Goal: Information Seeking & Learning: Find contact information

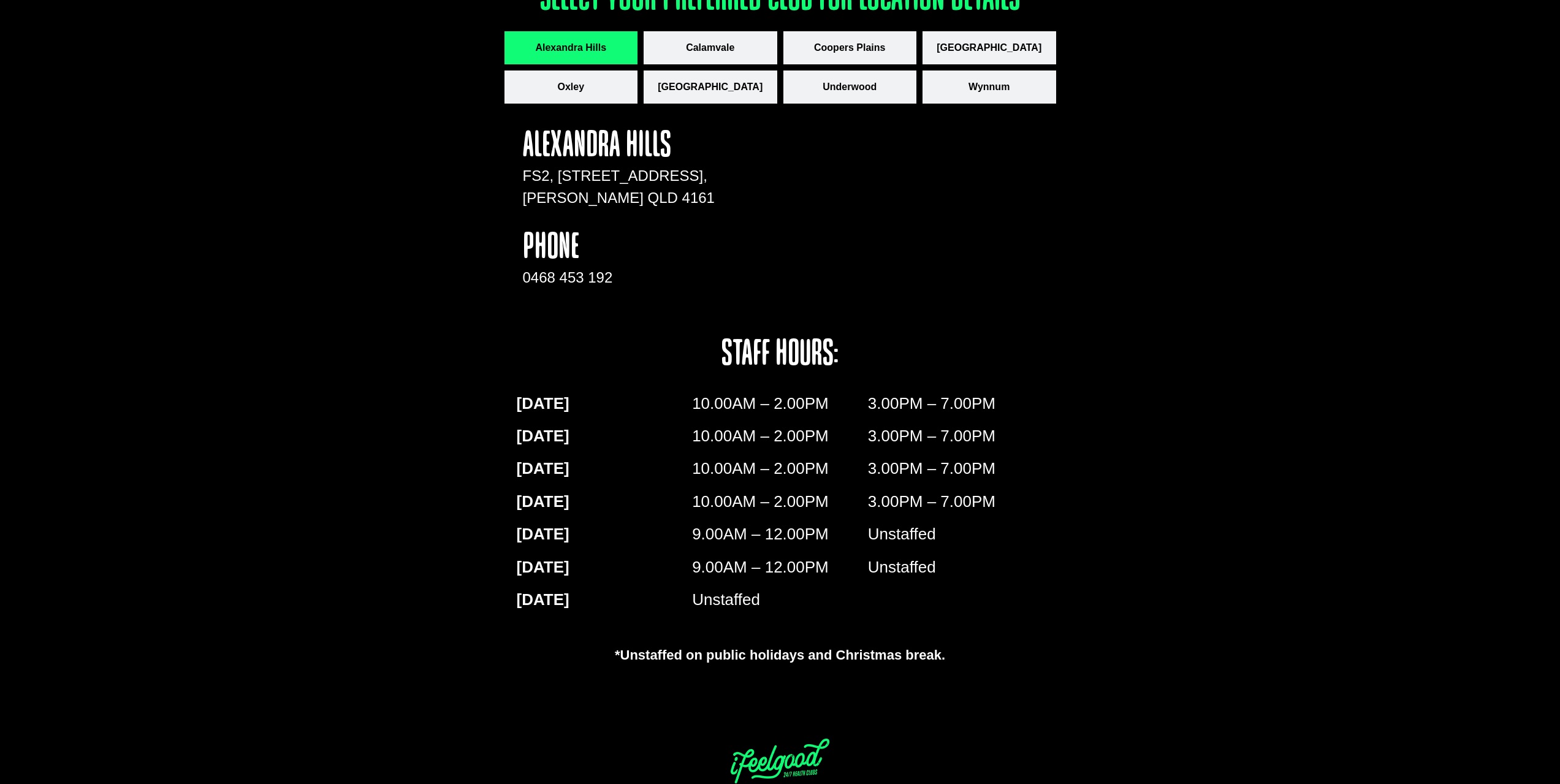
scroll to position [1859, 0]
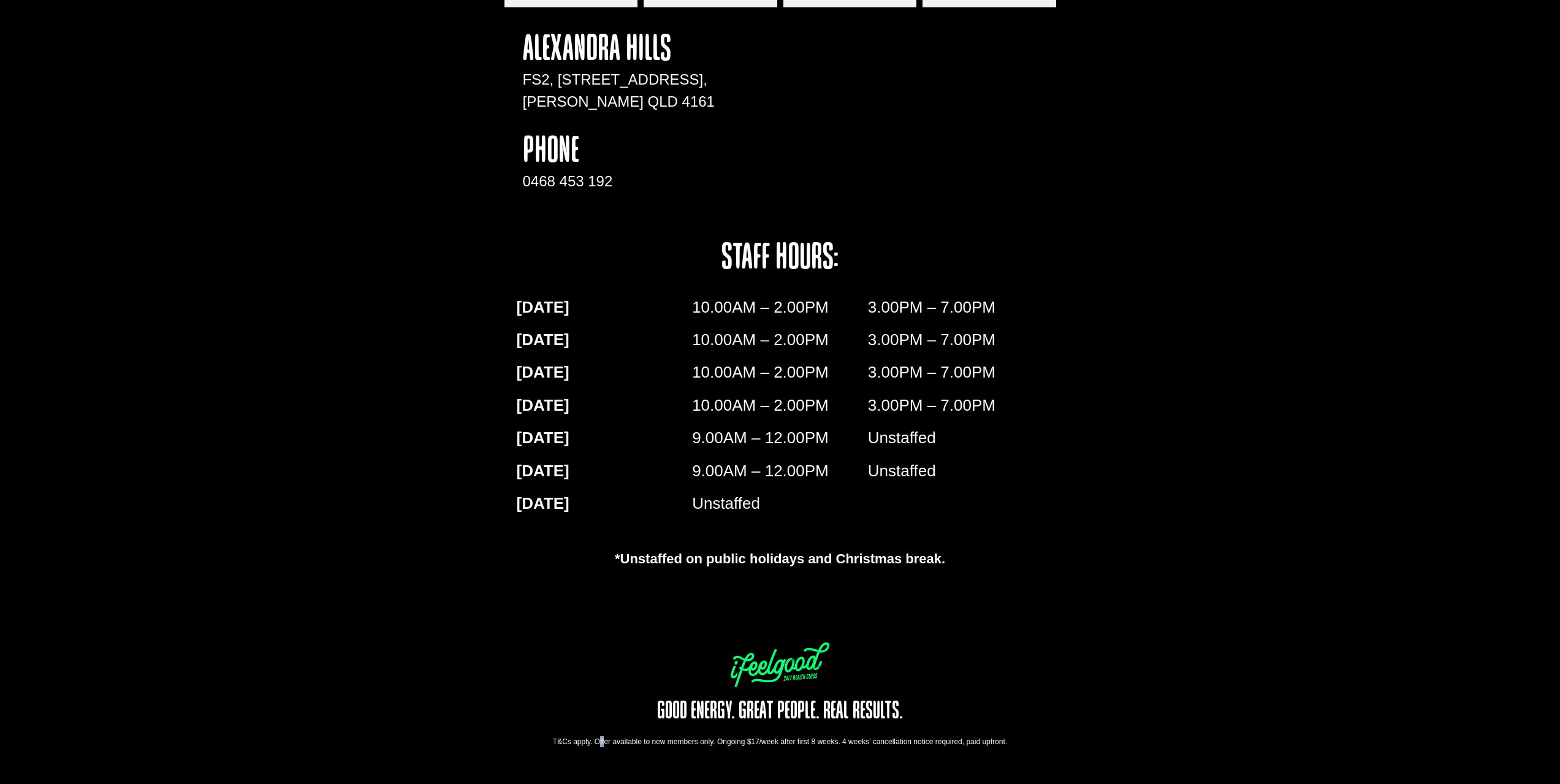
drag, startPoint x: 572, startPoint y: 741, endPoint x: 553, endPoint y: 745, distance: 19.4
click at [563, 742] on div "T&Cs apply. Offer available to new members only. Ongoing $17/week after first 8…" at bounding box center [780, 741] width 552 height 11
drag, startPoint x: 549, startPoint y: 745, endPoint x: 1010, endPoint y: 744, distance: 461.0
click at [1004, 747] on div "T&Cs apply. Offer available to new members only. Ongoing $17/week after first 8…" at bounding box center [780, 741] width 552 height 11
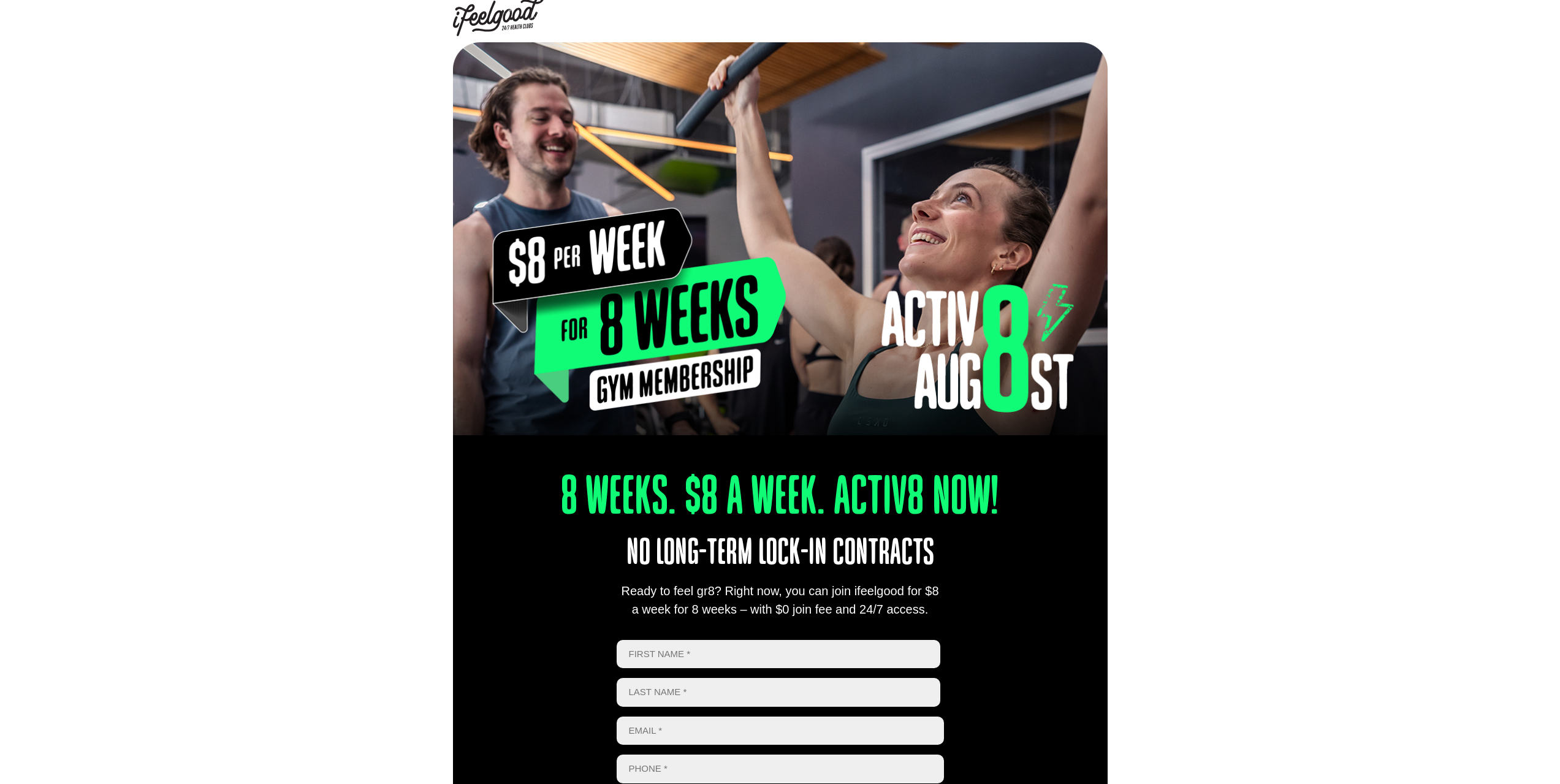
scroll to position [0, 0]
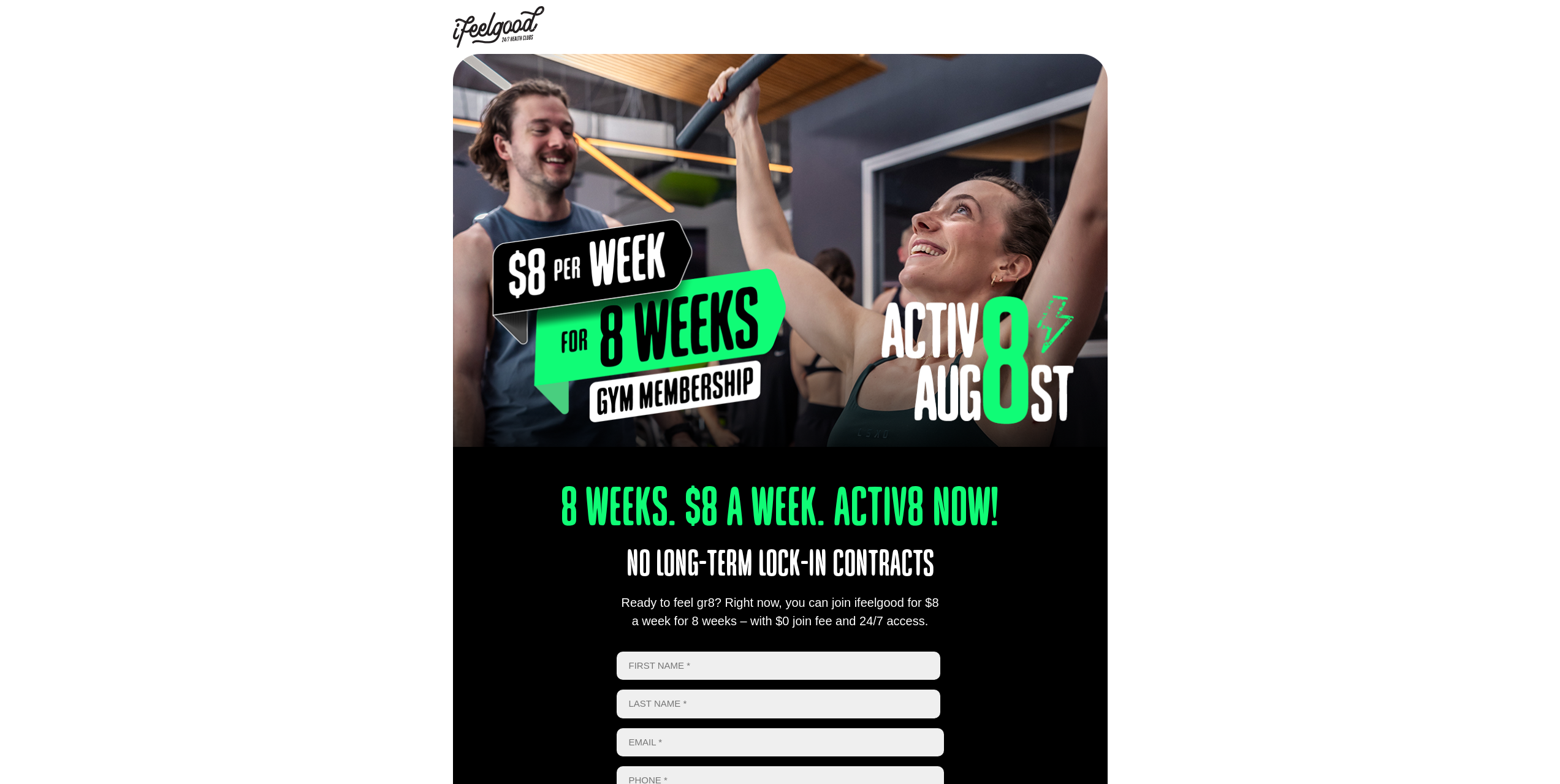
click at [488, 24] on img at bounding box center [499, 27] width 92 height 42
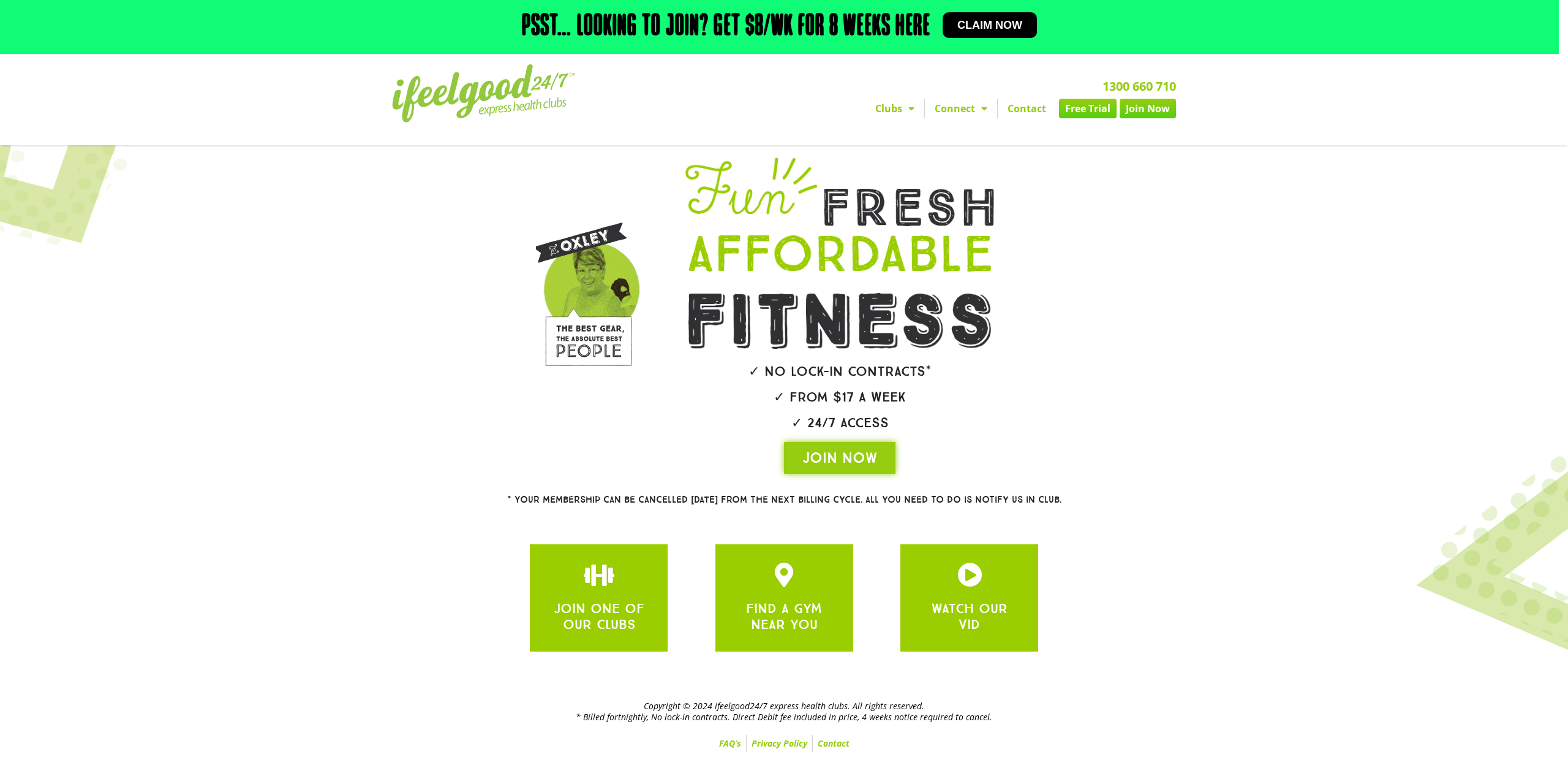
drag, startPoint x: 1286, startPoint y: 384, endPoint x: 1281, endPoint y: 396, distance: 13.0
click at [1286, 383] on section at bounding box center [784, 315] width 1555 height 328
click at [725, 742] on link "FAQ’s" at bounding box center [730, 742] width 32 height 17
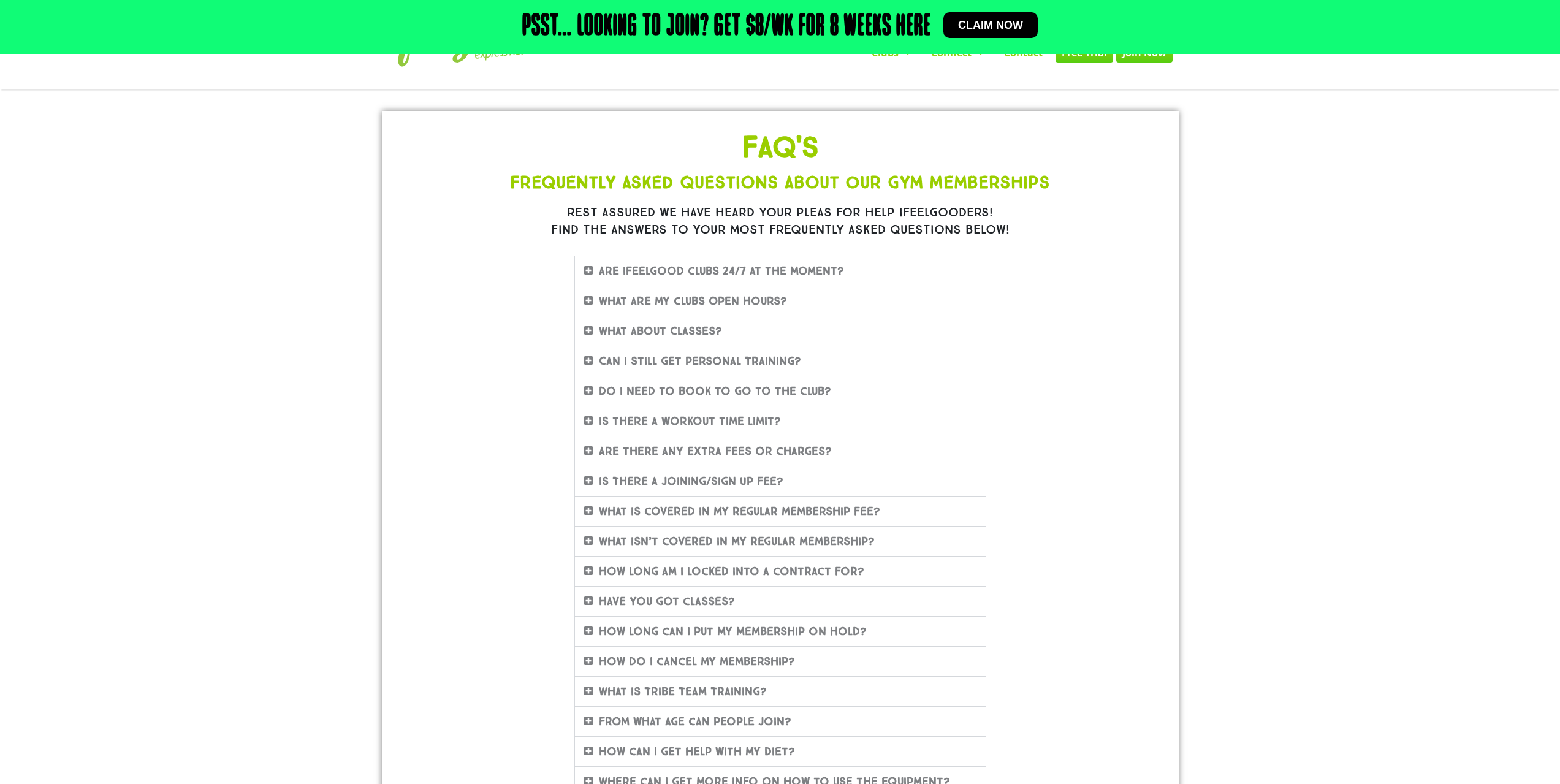
scroll to position [196, 0]
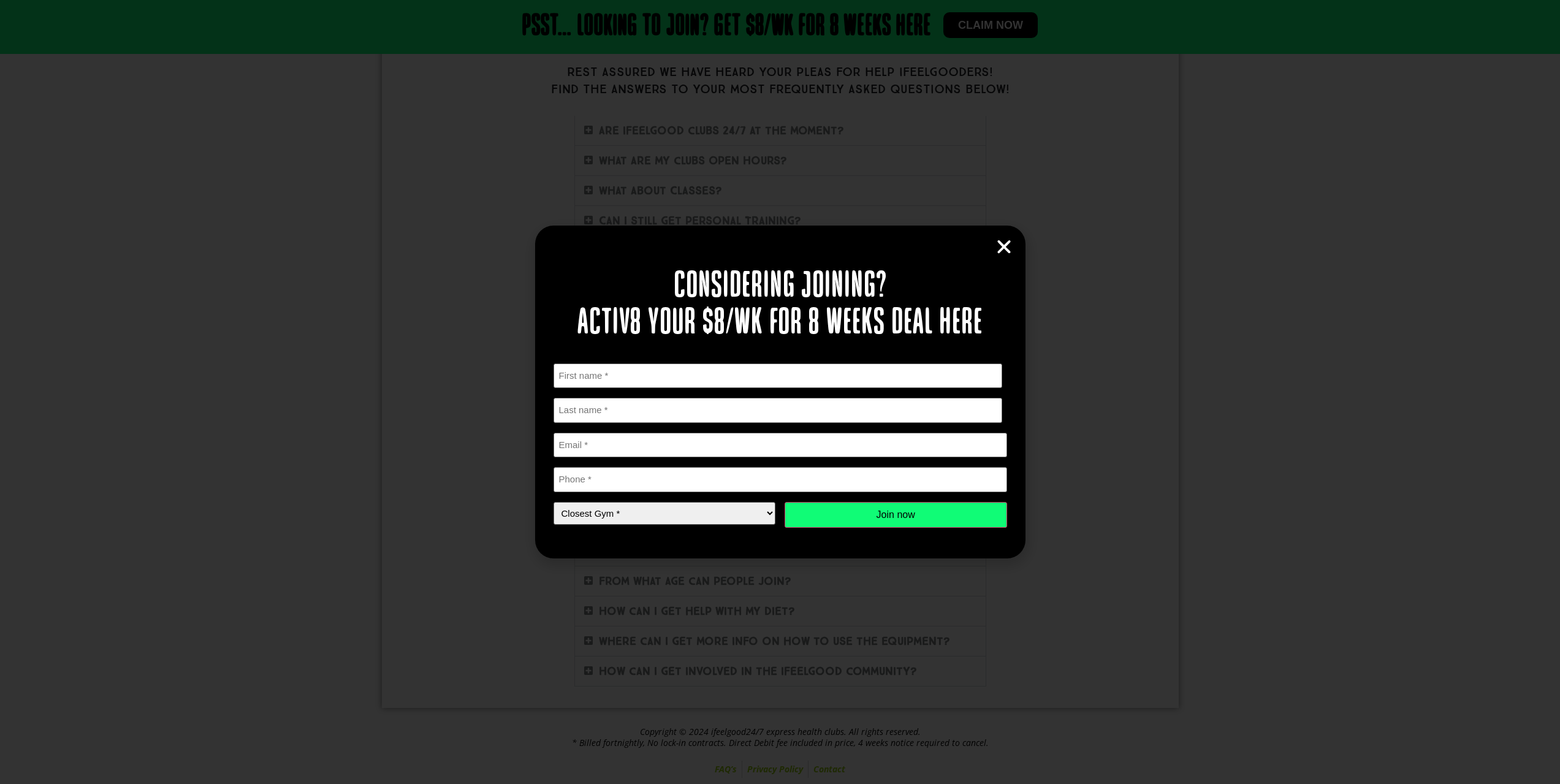
click at [1007, 250] on icon "Close" at bounding box center [1004, 247] width 18 height 18
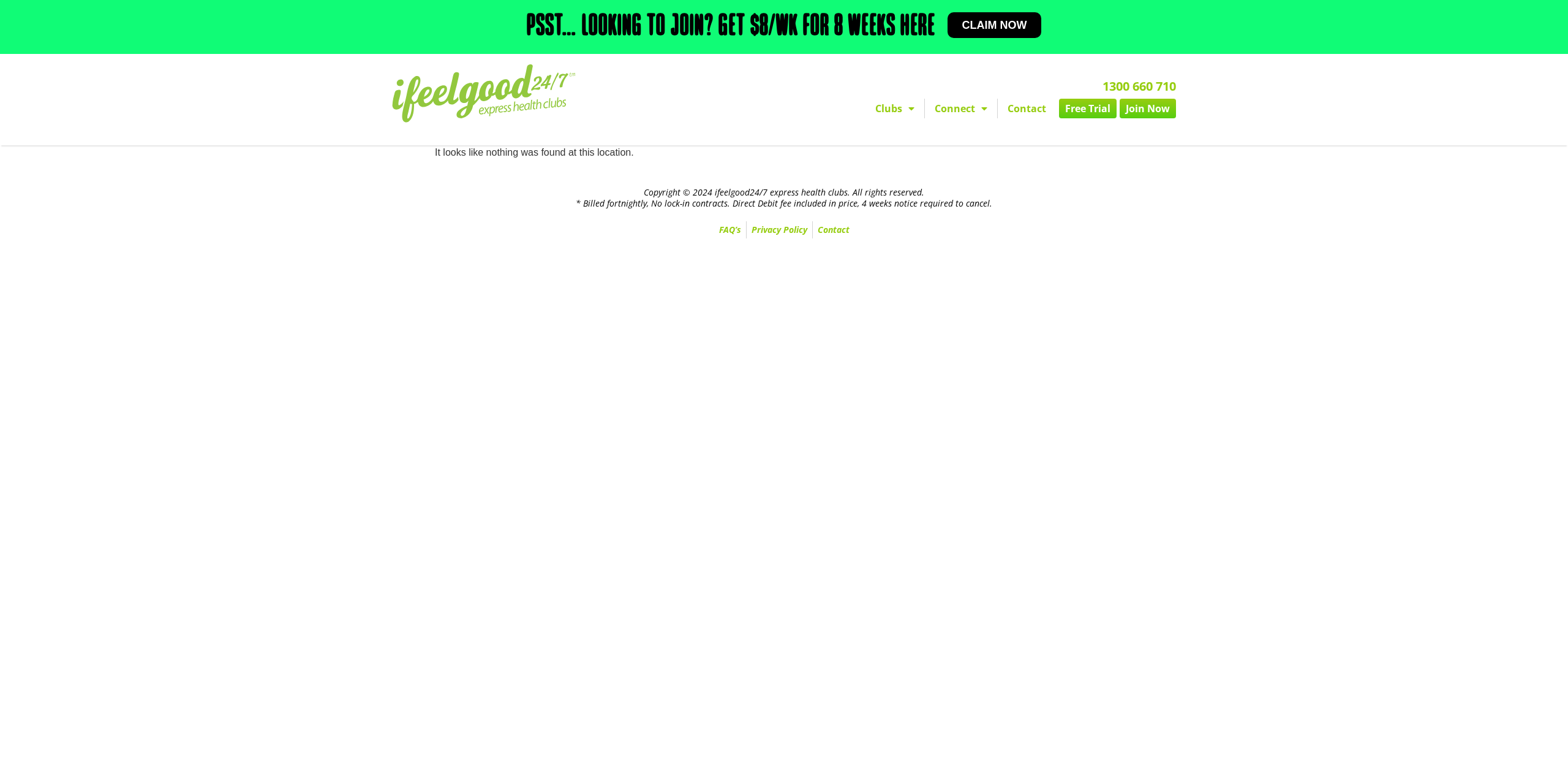
click at [778, 229] on link "Privacy Policy" at bounding box center [780, 229] width 66 height 17
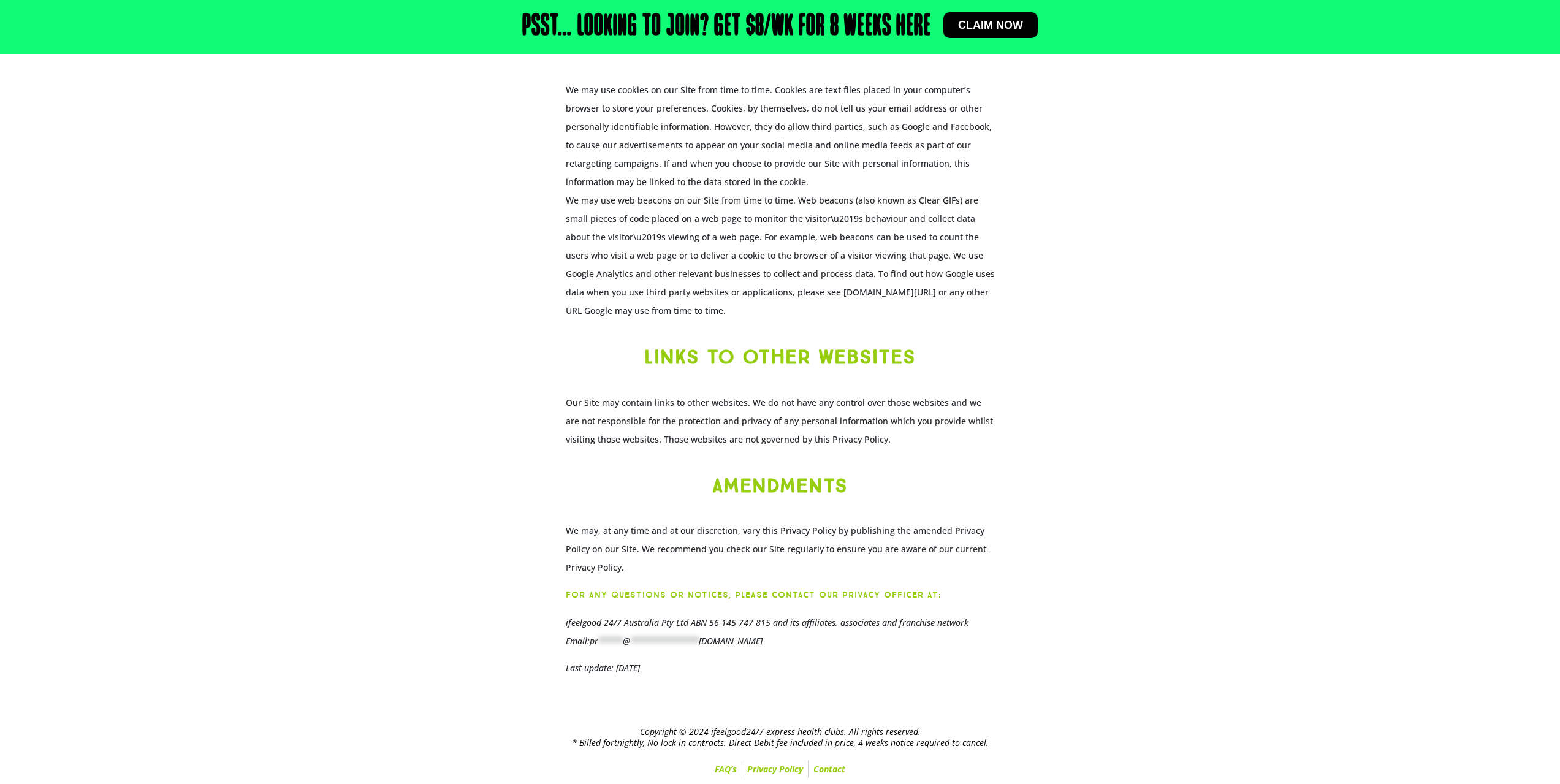
scroll to position [3209, 0]
drag, startPoint x: 645, startPoint y: 642, endPoint x: 706, endPoint y: 646, distance: 61.1
click at [690, 645] on span "**********" at bounding box center [676, 641] width 173 height 12
